Goal: Task Accomplishment & Management: Manage account settings

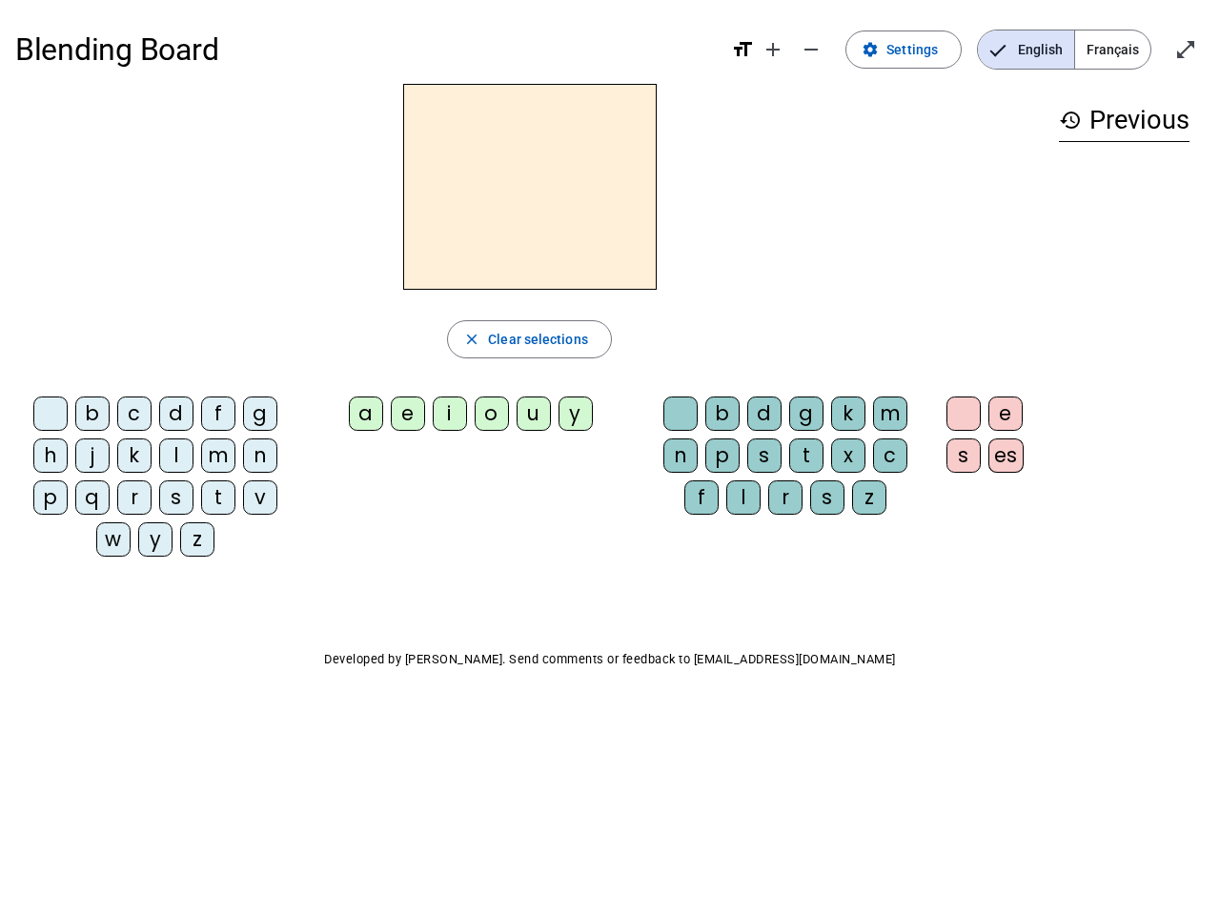
click at [774, 50] on mat-icon "add" at bounding box center [773, 49] width 23 height 23
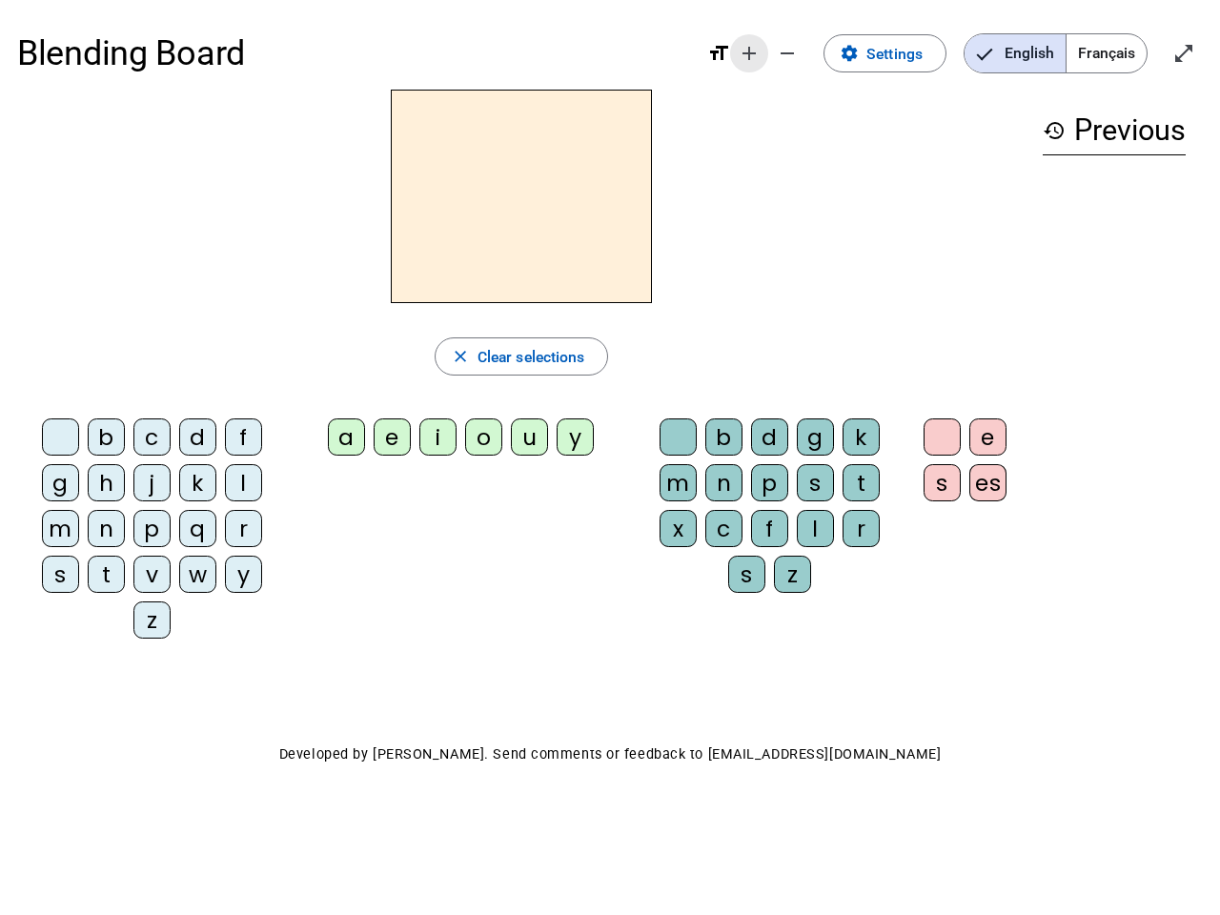
click at [812, 50] on div "Blending Board format_size add remove settings Settings English Français open_i…" at bounding box center [610, 53] width 1186 height 72
click at [905, 50] on span "Settings" at bounding box center [894, 54] width 56 height 26
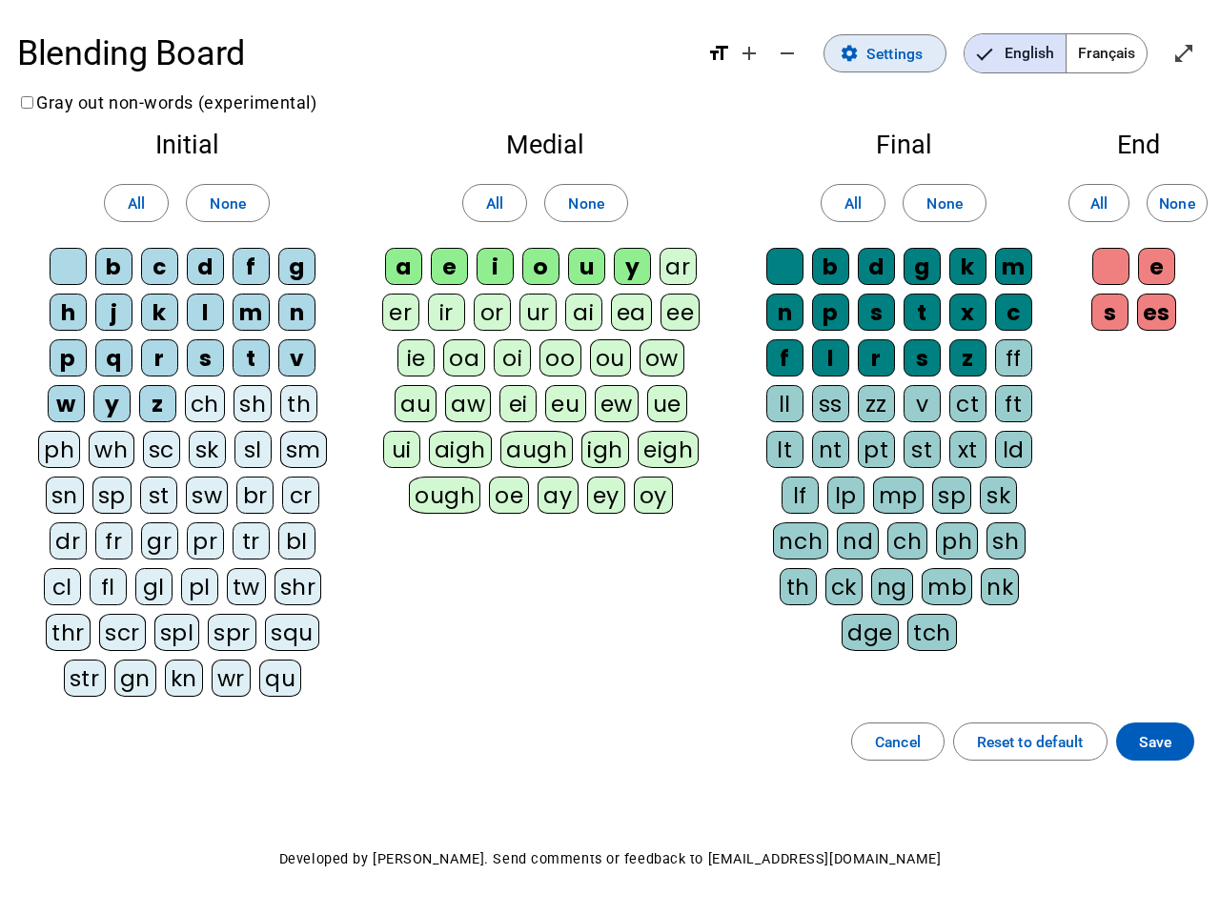
click at [1026, 50] on span "English" at bounding box center [1015, 53] width 101 height 38
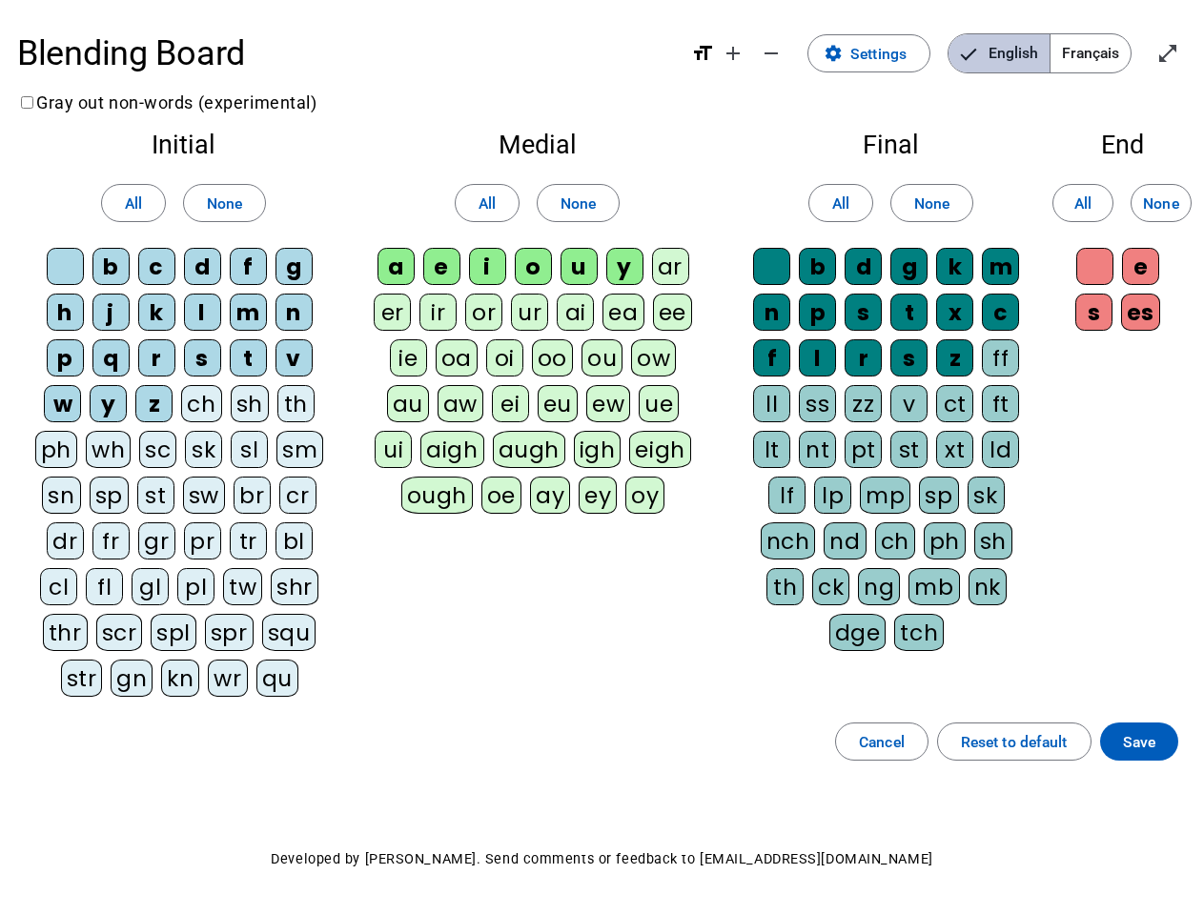
click at [1026, 50] on span "English" at bounding box center [998, 53] width 101 height 38
click at [1112, 50] on span "Français" at bounding box center [1090, 53] width 80 height 38
click at [1112, 50] on span "Français" at bounding box center [1076, 53] width 109 height 38
click at [1186, 50] on span "Enter full screen" at bounding box center [1168, 54] width 46 height 46
click at [529, 339] on letter-bubble "oi" at bounding box center [509, 362] width 46 height 46
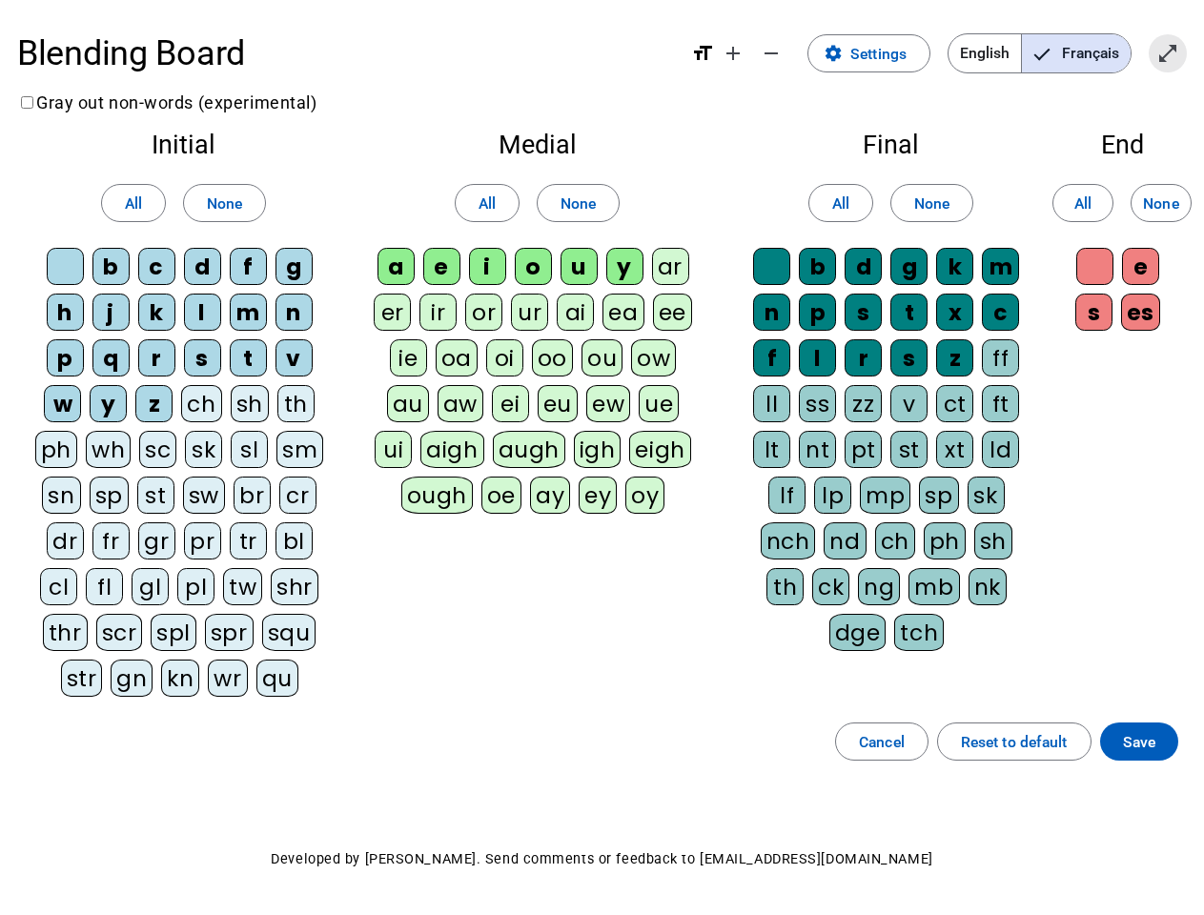
click at [54, 417] on div "w" at bounding box center [62, 403] width 37 height 37
